Goal: Navigation & Orientation: Find specific page/section

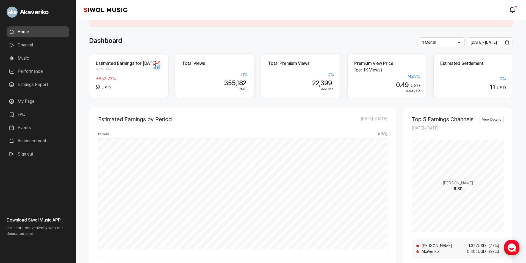
scroll to position [28, 0]
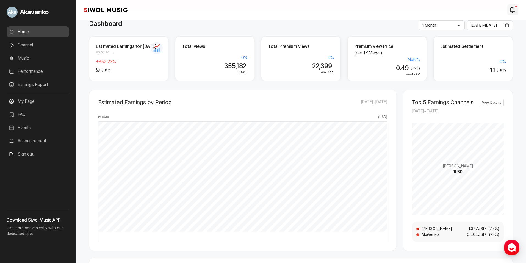
click at [516, 11] on link "modal.notifications" at bounding box center [513, 9] width 11 height 11
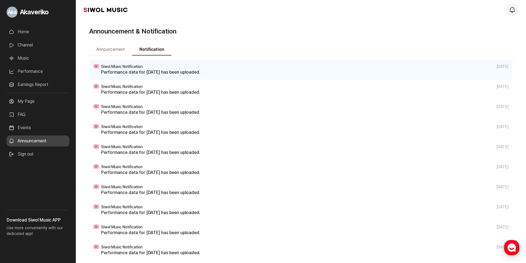
click at [514, 10] on icon "modal.notifications" at bounding box center [512, 10] width 7 height 7
click at [29, 71] on link "Performance" at bounding box center [38, 71] width 63 height 11
